Goal: Navigation & Orientation: Understand site structure

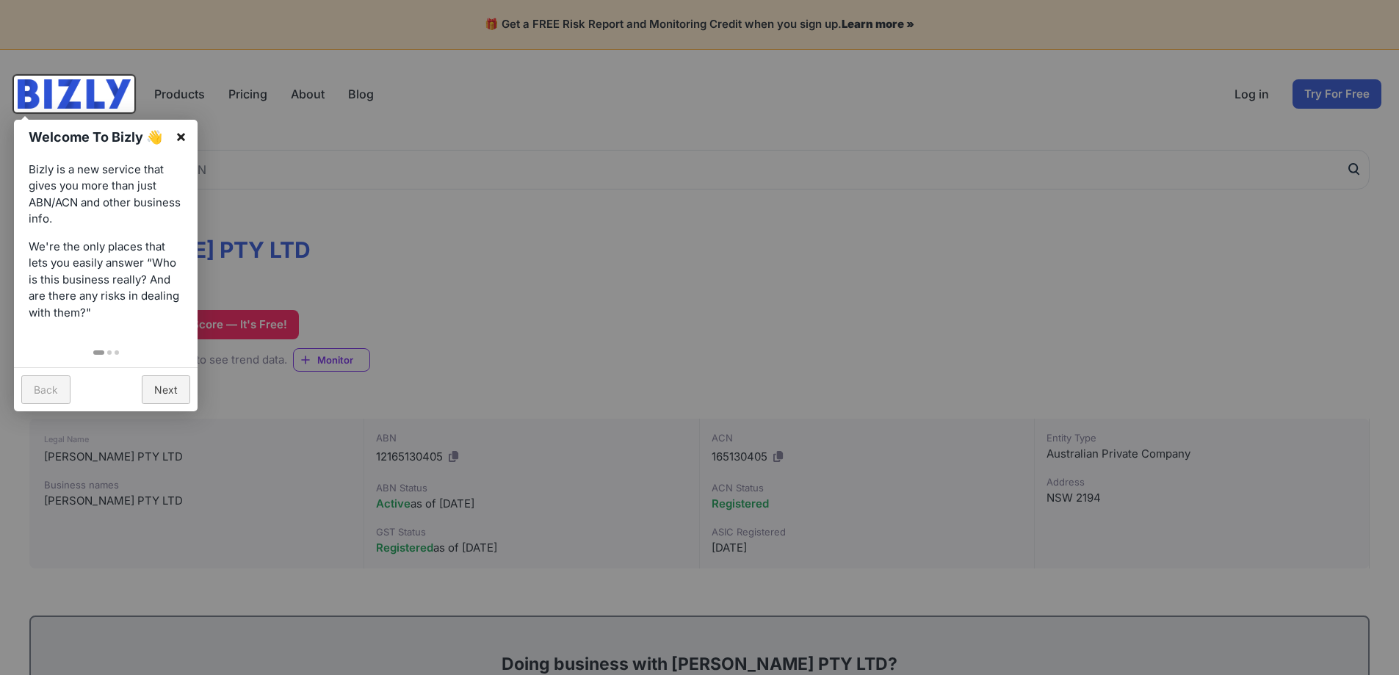
click at [179, 140] on link "×" at bounding box center [180, 136] width 33 height 33
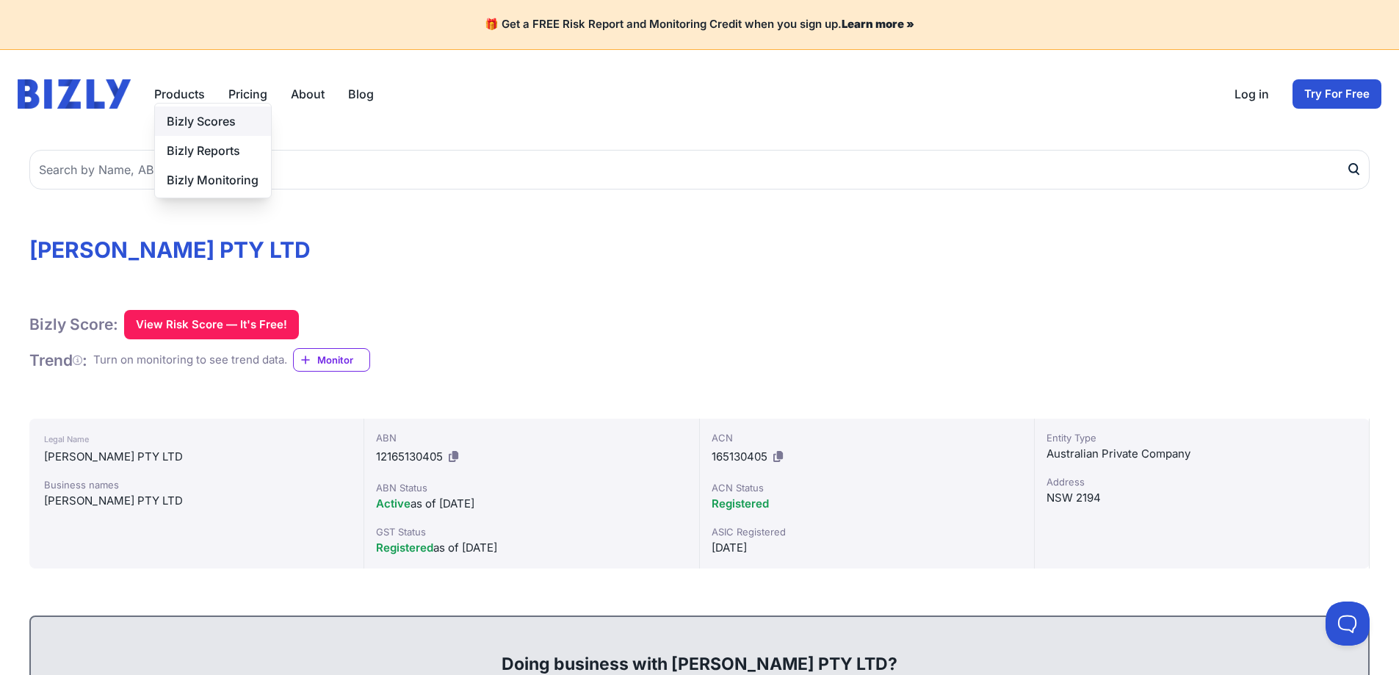
click at [195, 126] on link "Bizly Scores" at bounding box center [213, 120] width 116 height 29
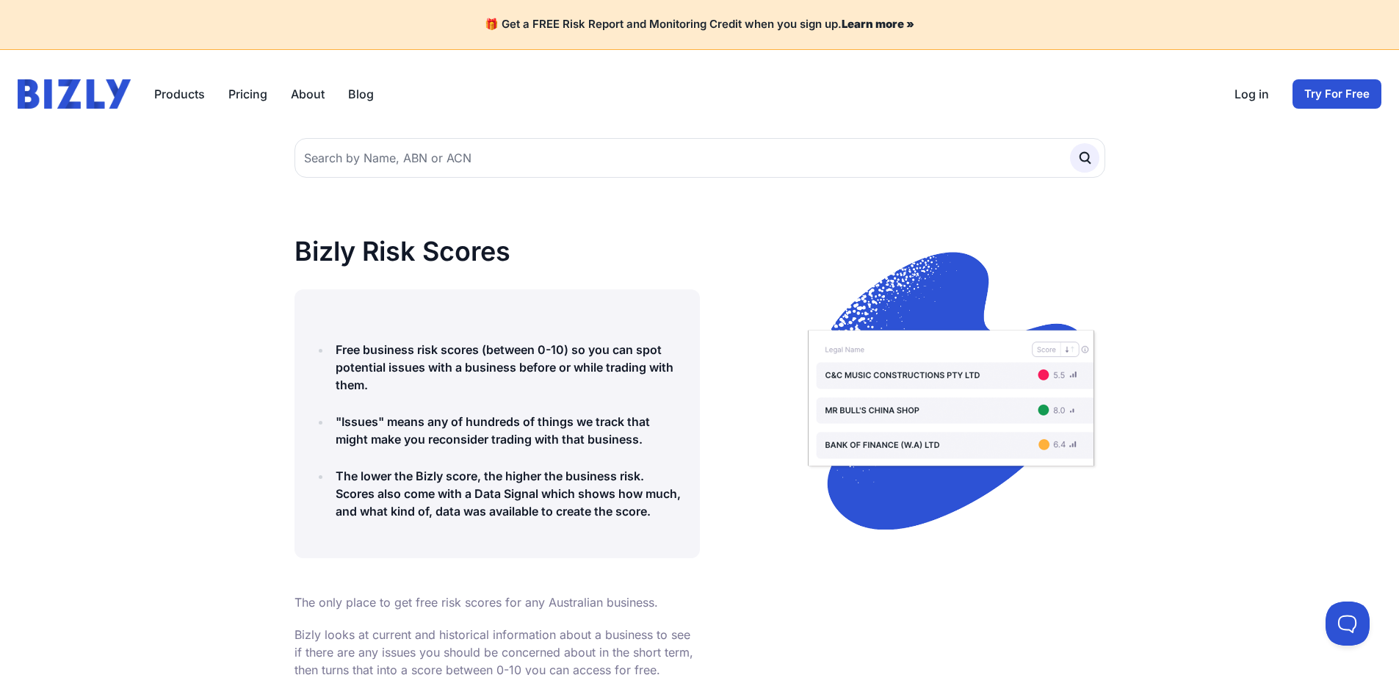
click at [247, 95] on link "Pricing" at bounding box center [247, 94] width 39 height 18
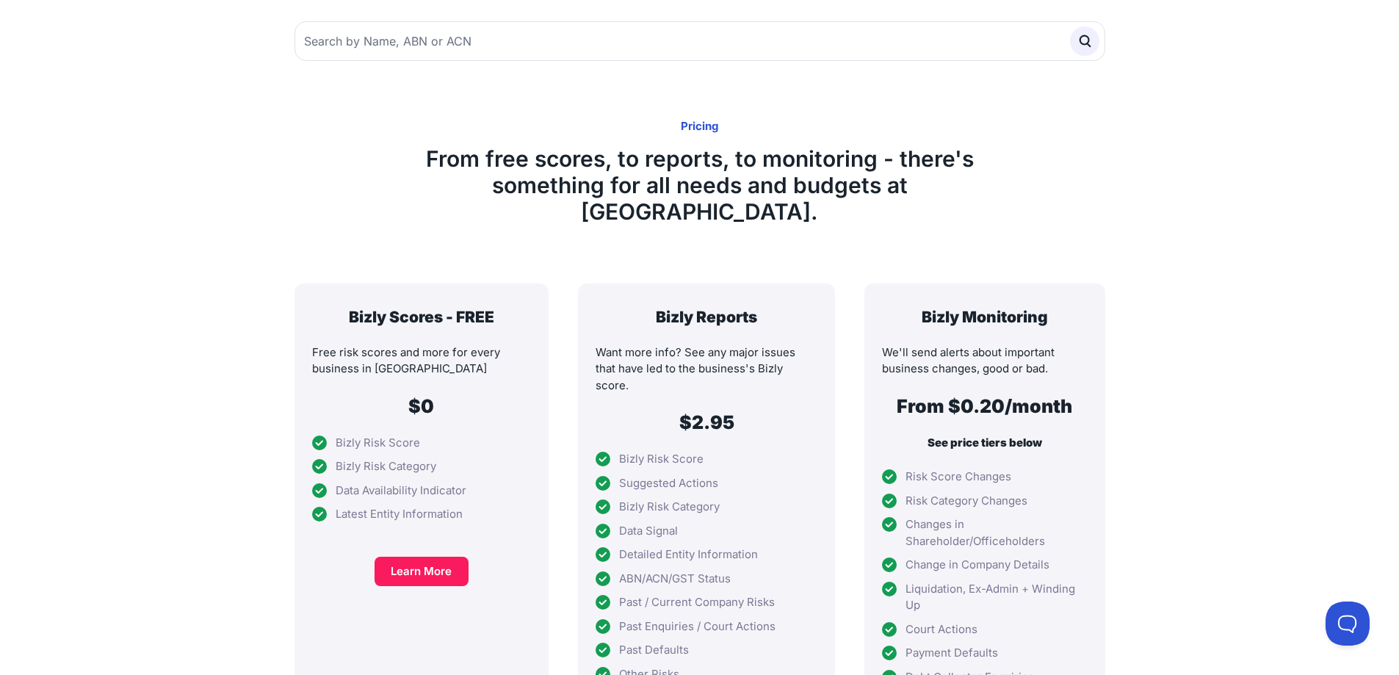
scroll to position [147, 0]
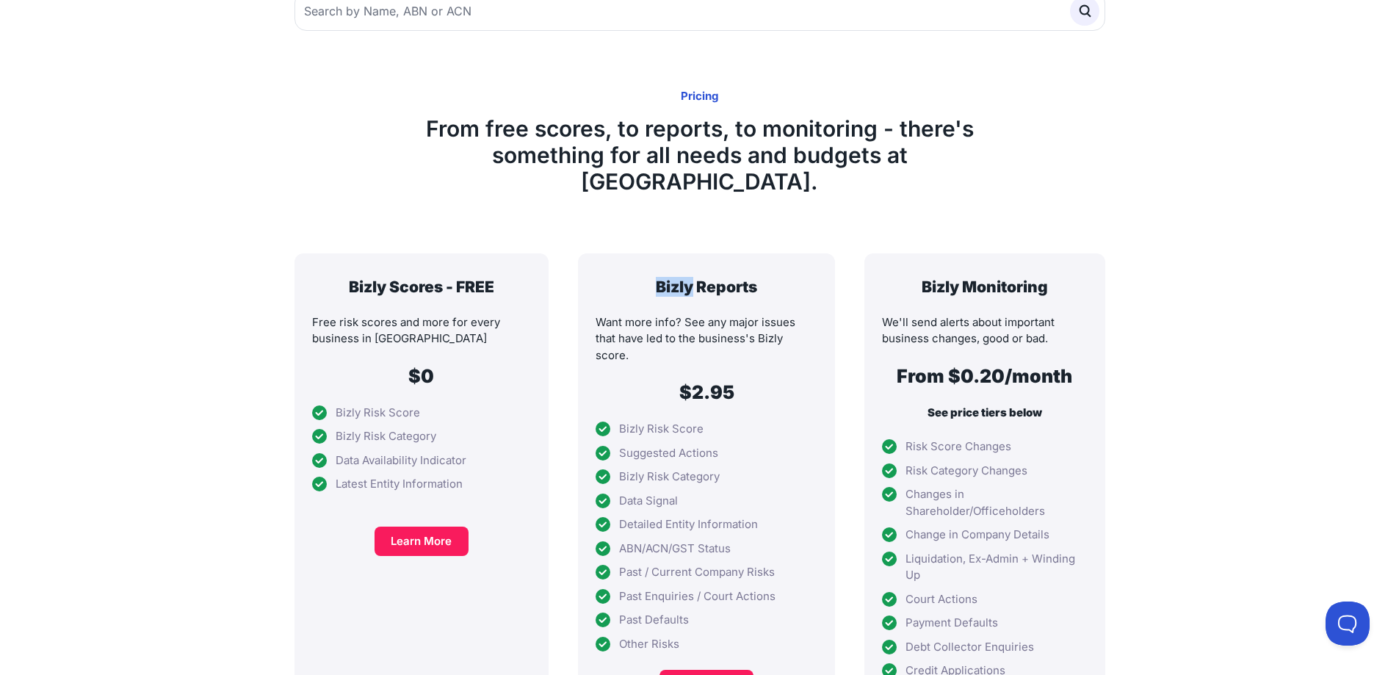
drag, startPoint x: 635, startPoint y: 263, endPoint x: 674, endPoint y: 269, distance: 39.5
click at [674, 277] on h3 "Bizly Reports" at bounding box center [706, 287] width 222 height 20
copy h3 "Bizly"
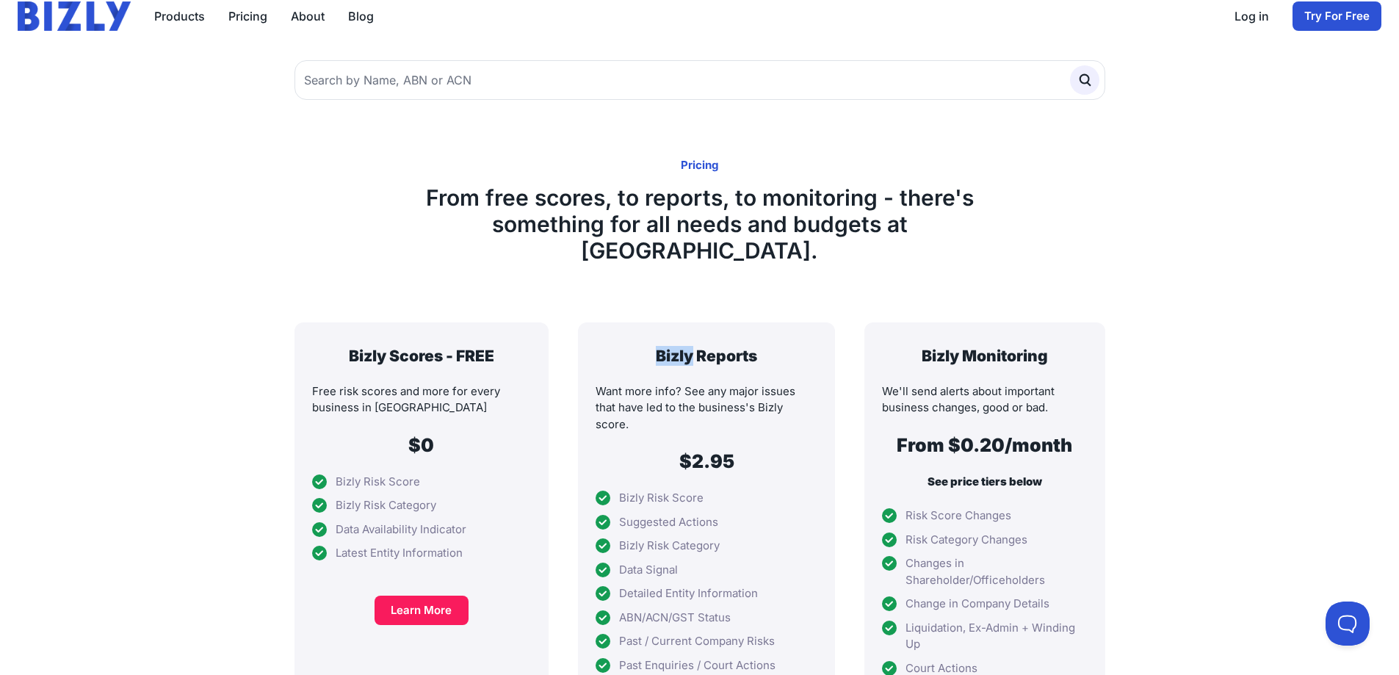
scroll to position [0, 0]
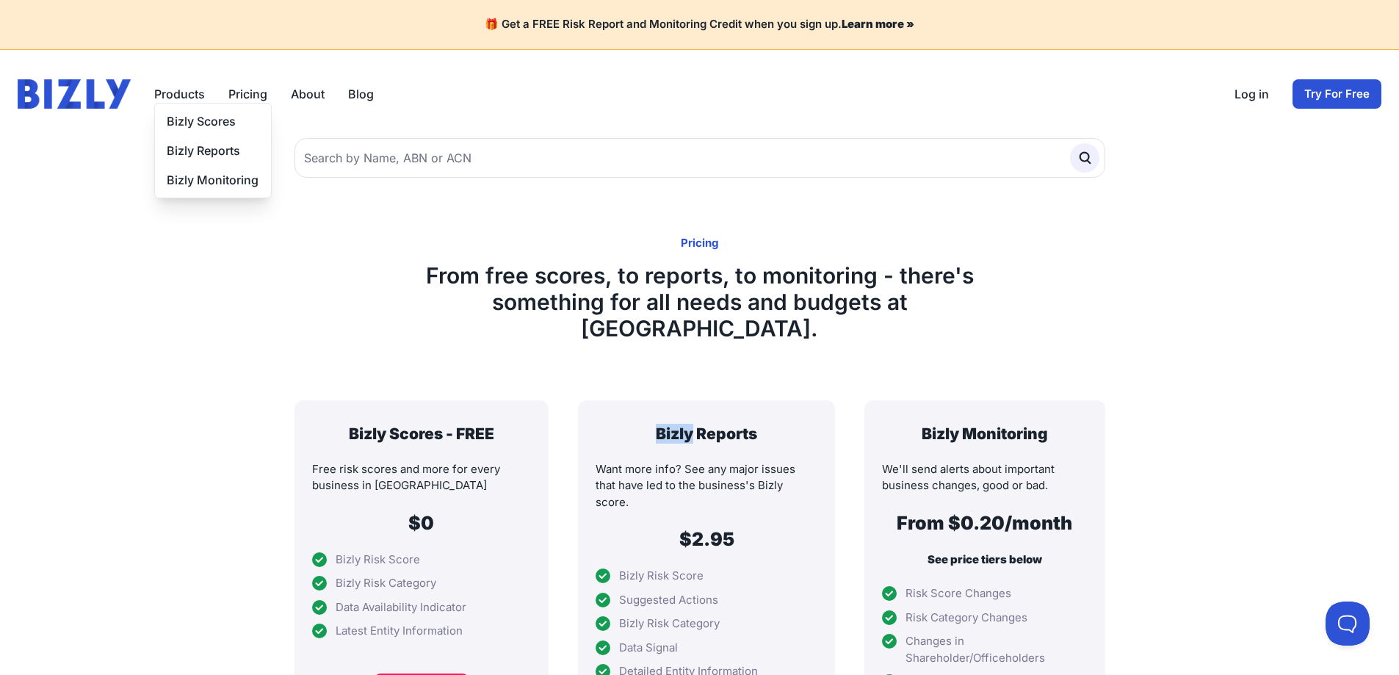
click at [175, 89] on button "Products" at bounding box center [179, 94] width 51 height 18
click at [183, 157] on link "Bizly Reports" at bounding box center [213, 150] width 116 height 29
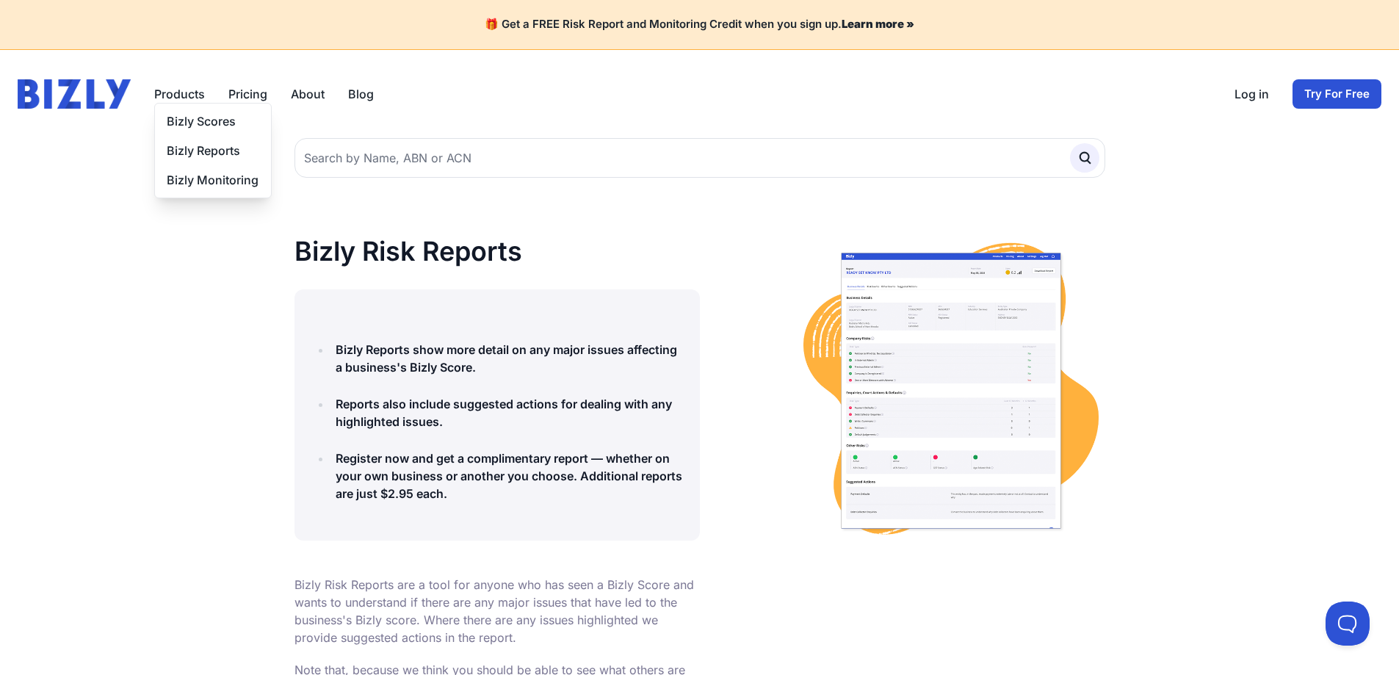
click at [175, 88] on button "Products" at bounding box center [179, 94] width 51 height 18
click at [184, 124] on link "Bizly Scores" at bounding box center [213, 120] width 116 height 29
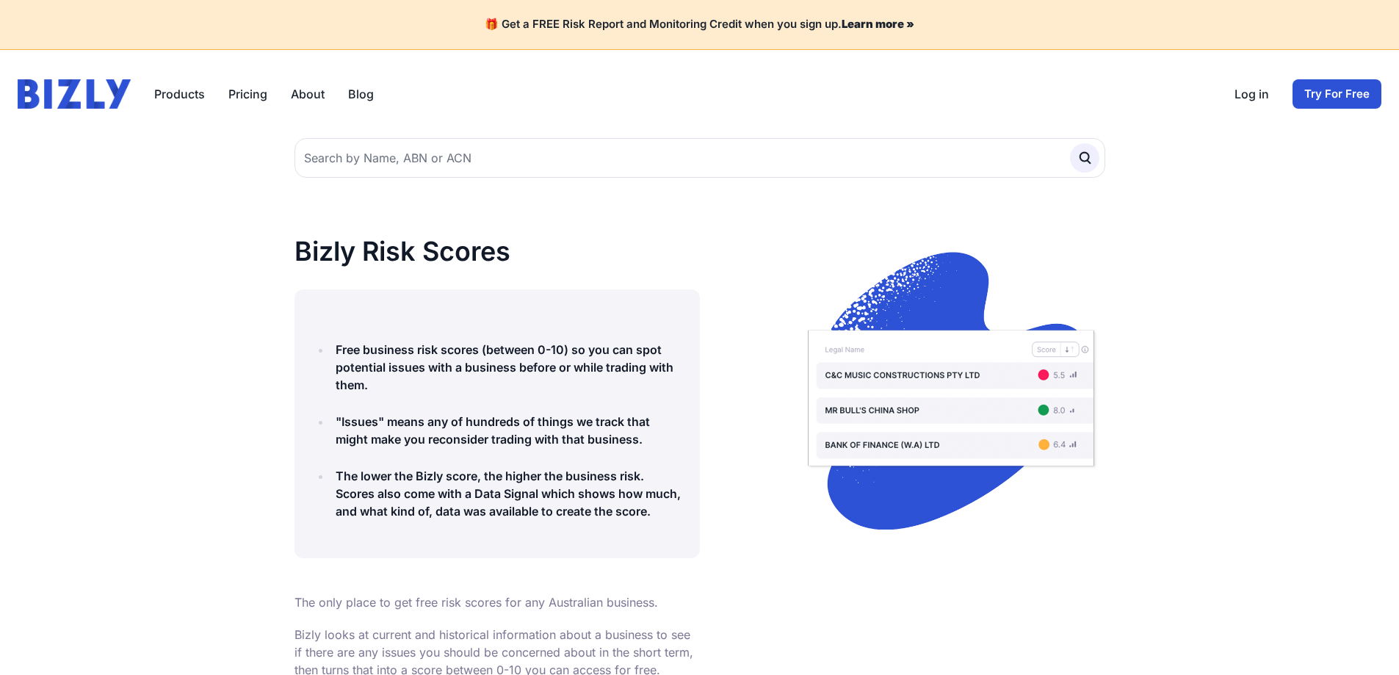
click at [302, 94] on link "About" at bounding box center [308, 94] width 34 height 18
